Goal: Use online tool/utility: Utilize a website feature to perform a specific function

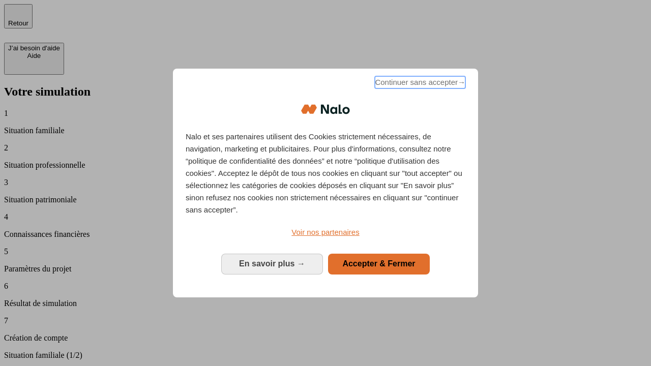
click at [419, 84] on span "Continuer sans accepter →" at bounding box center [420, 82] width 90 height 12
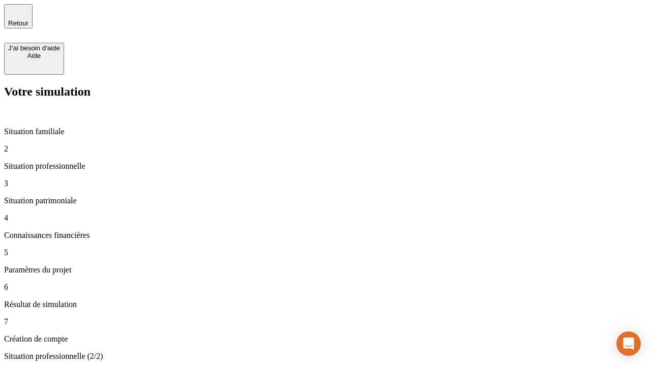
type input "30 000"
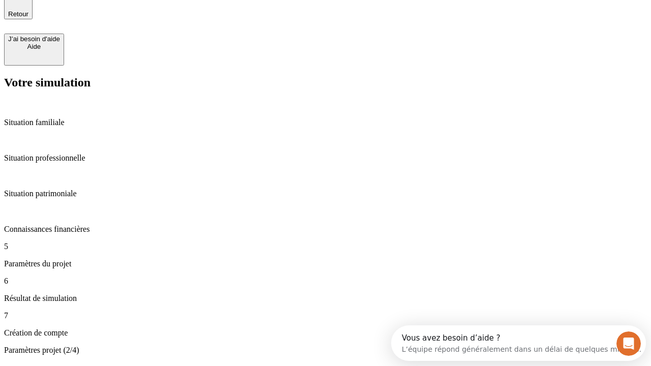
type input "25"
type input "1 000"
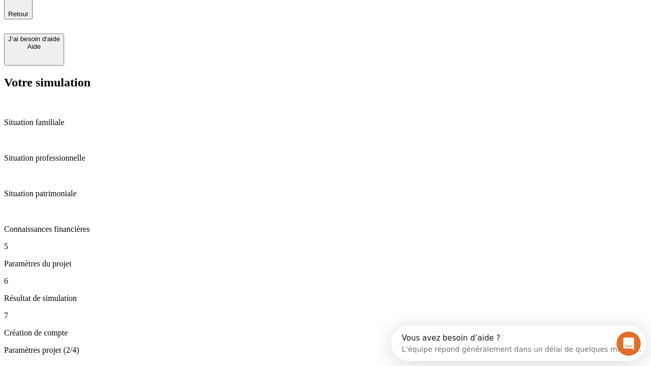
type input "640"
